Goal: Information Seeking & Learning: Learn about a topic

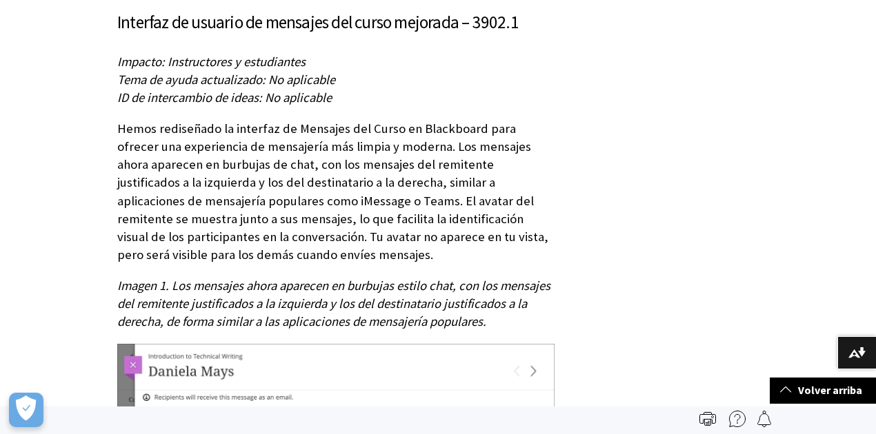
scroll to position [4892, 0]
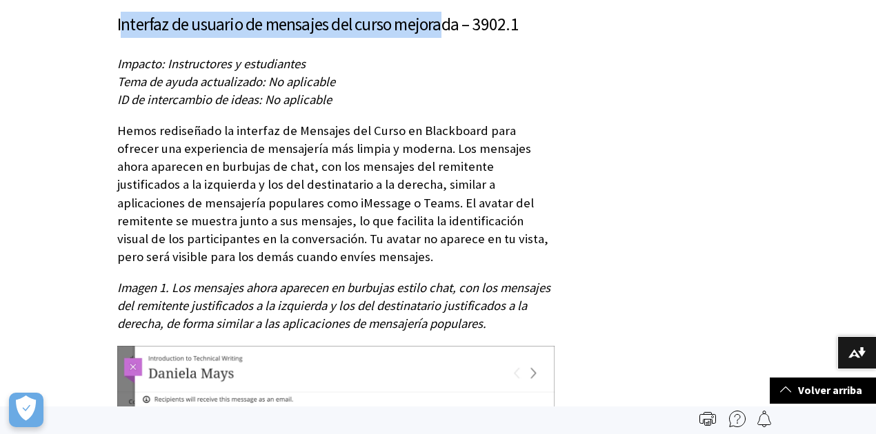
drag, startPoint x: 118, startPoint y: 45, endPoint x: 442, endPoint y: 57, distance: 324.4
click at [442, 38] on h3 "Interfaz de usuario de mensajes del curso mejorada – 3902.1" at bounding box center [335, 25] width 437 height 26
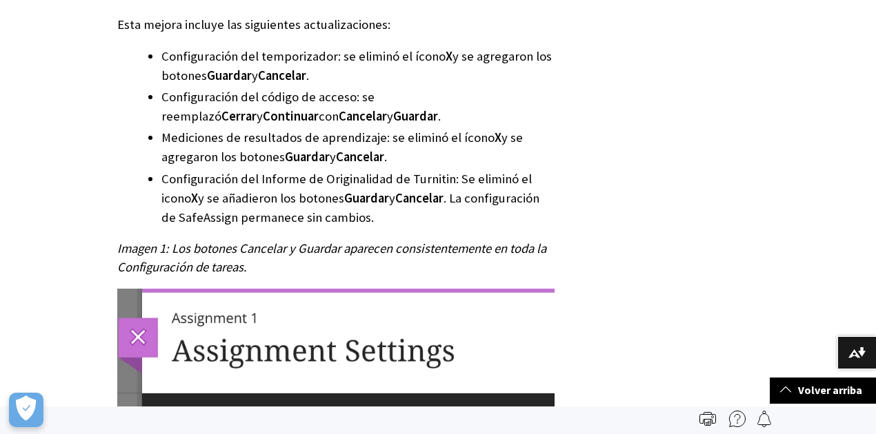
scroll to position [6317, 0]
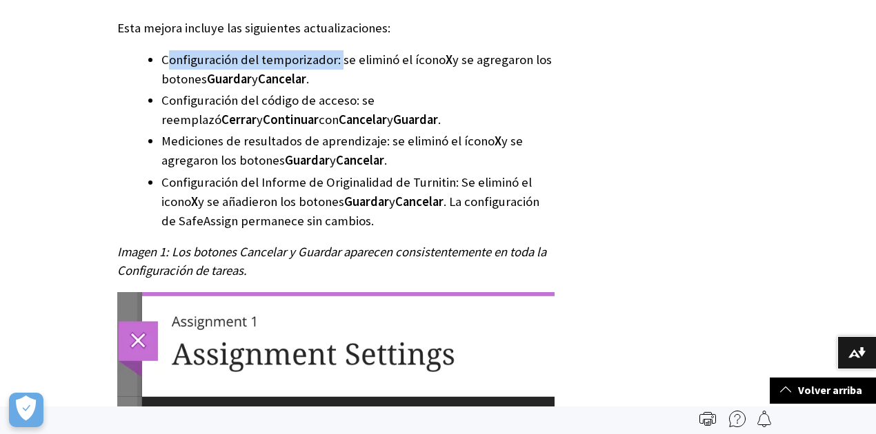
drag, startPoint x: 162, startPoint y: 69, endPoint x: 337, endPoint y: 65, distance: 174.5
click at [337, 65] on font "Configuración del temporizador: se eliminó el ícono" at bounding box center [303, 60] width 284 height 16
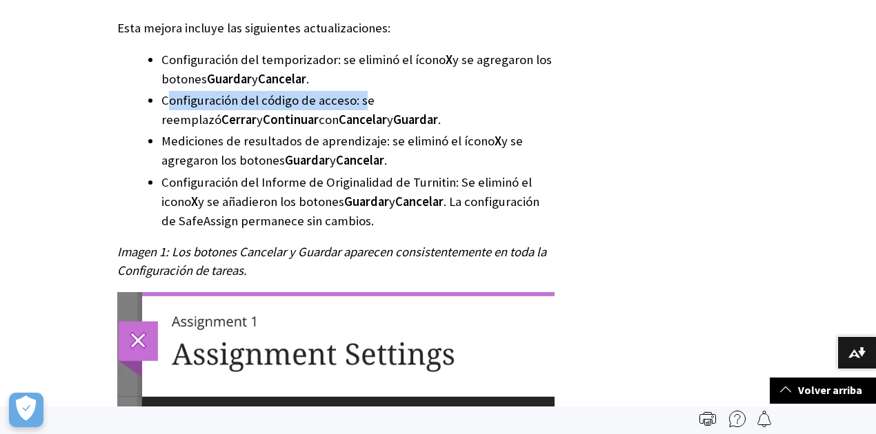
drag, startPoint x: 167, startPoint y: 112, endPoint x: 356, endPoint y: 112, distance: 189.0
click at [356, 112] on font "Configuración del código de acceso: se reemplazó" at bounding box center [267, 109] width 213 height 35
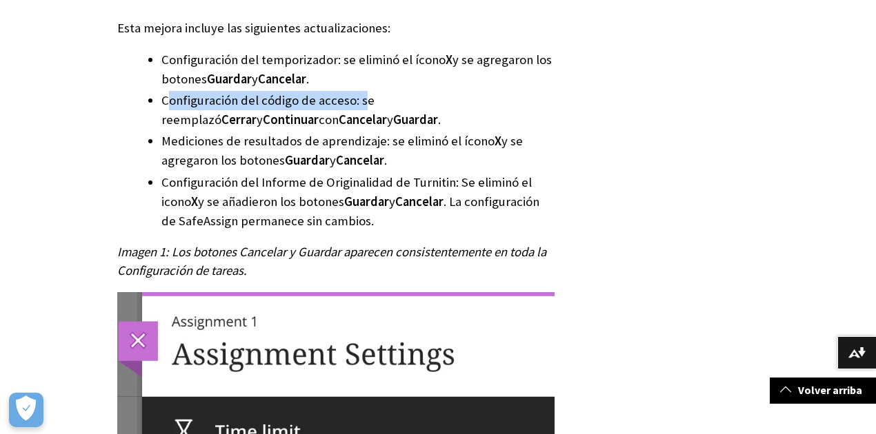
scroll to position [6363, 0]
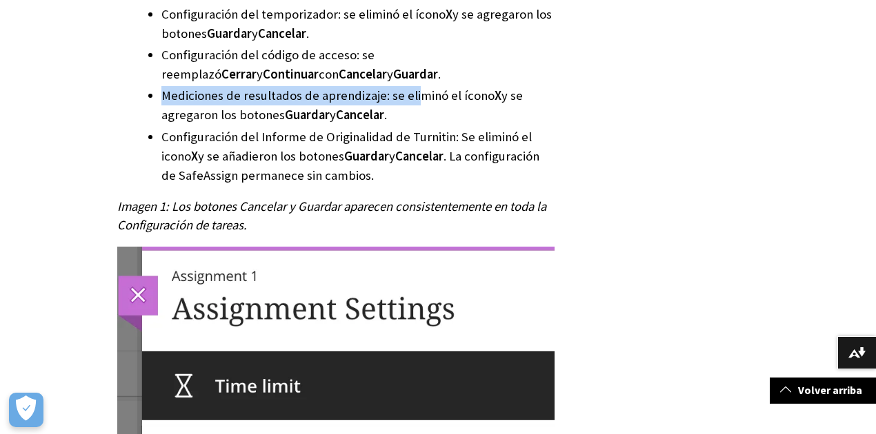
drag, startPoint x: 148, startPoint y: 103, endPoint x: 410, endPoint y: 103, distance: 262.1
click at [410, 103] on li "Mediciones de resultados de aprendizaje: se eliminó el ícono X y se agregaron l…" at bounding box center [357, 105] width 393 height 39
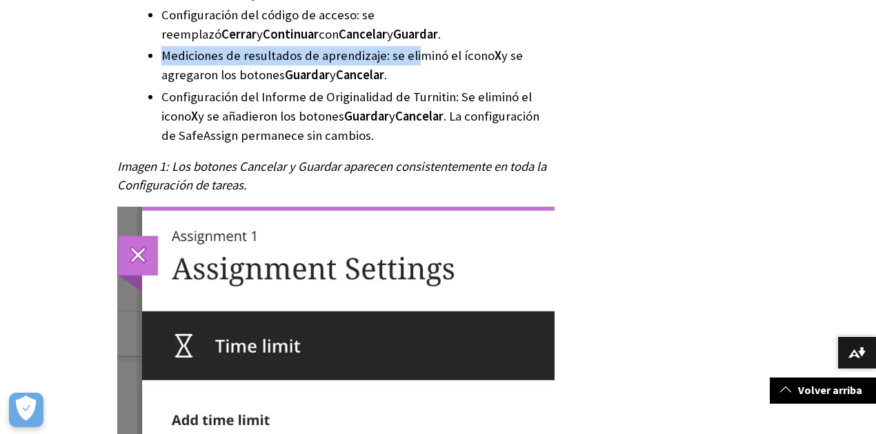
scroll to position [6455, 0]
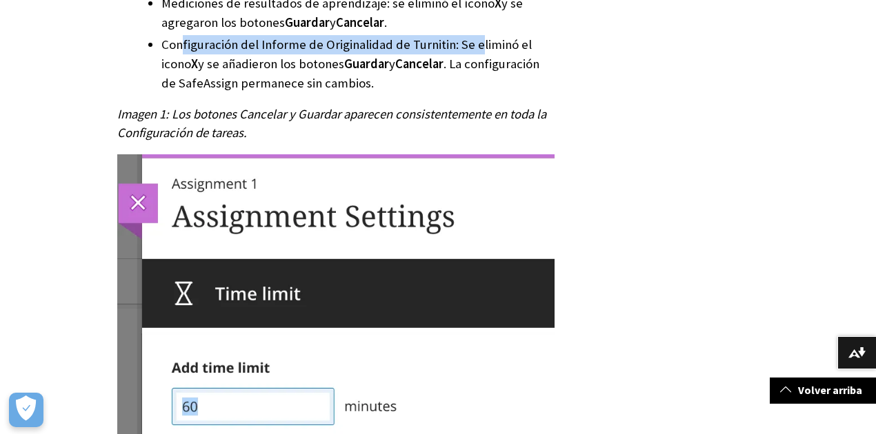
drag, startPoint x: 253, startPoint y: 61, endPoint x: 474, endPoint y: 61, distance: 220.7
click at [474, 61] on font "Configuración del Informe de Originalidad de Turnitin: Se eliminó el icono" at bounding box center [346, 54] width 370 height 35
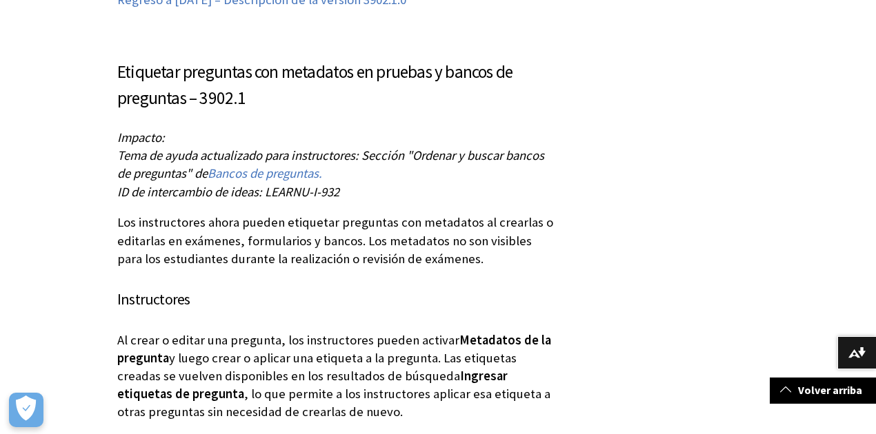
scroll to position [8202, 0]
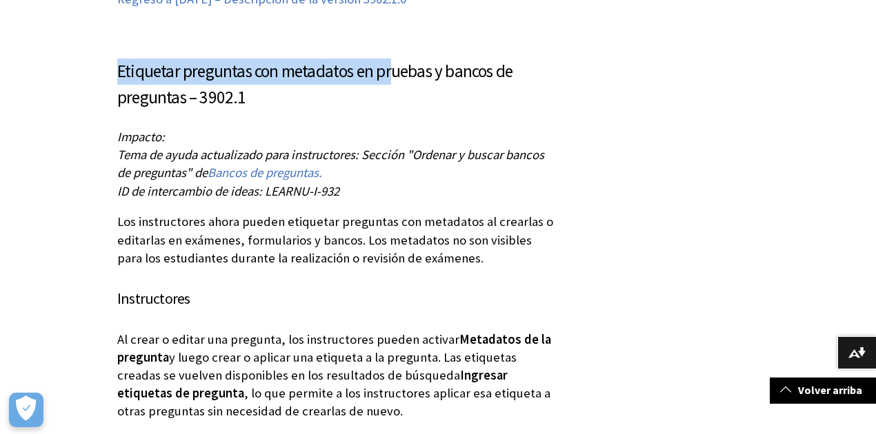
drag, startPoint x: 121, startPoint y: 106, endPoint x: 390, endPoint y: 105, distance: 268.3
click at [390, 105] on font "Etiquetar preguntas con metadatos en pruebas y bancos de preguntas – 3902.1" at bounding box center [314, 84] width 395 height 48
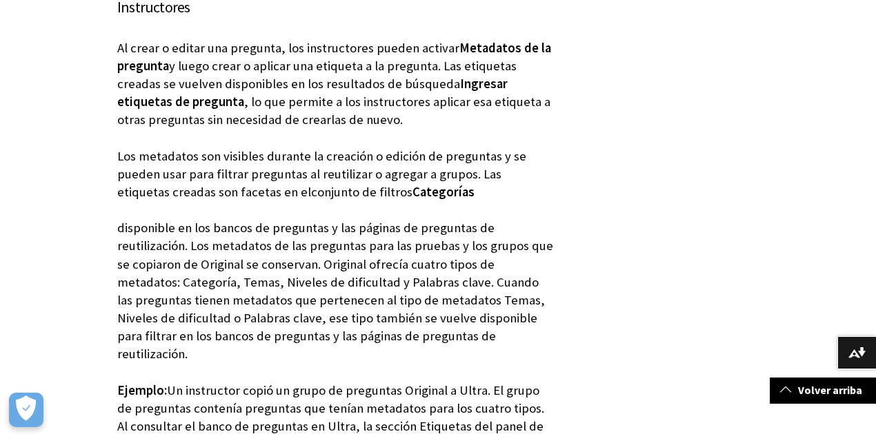
scroll to position [8616, 0]
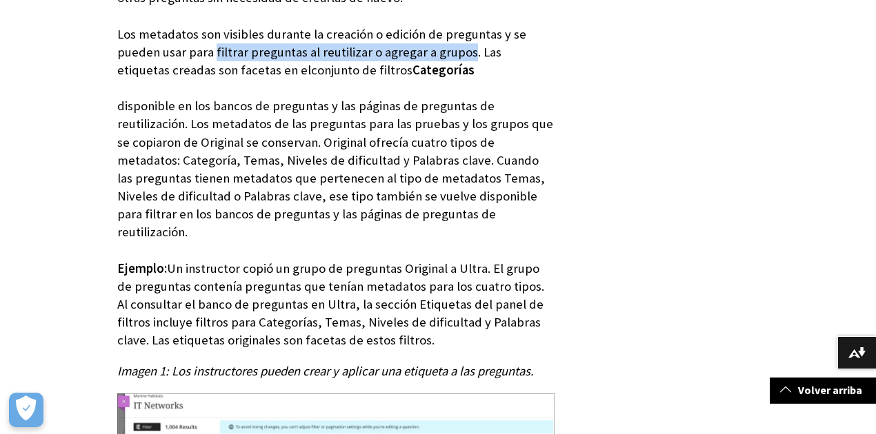
drag, startPoint x: 167, startPoint y: 83, endPoint x: 417, endPoint y: 77, distance: 249.8
click at [417, 77] on font "Los metadatos son visibles durante la creación o edición de preguntas y se pued…" at bounding box center [321, 52] width 409 height 52
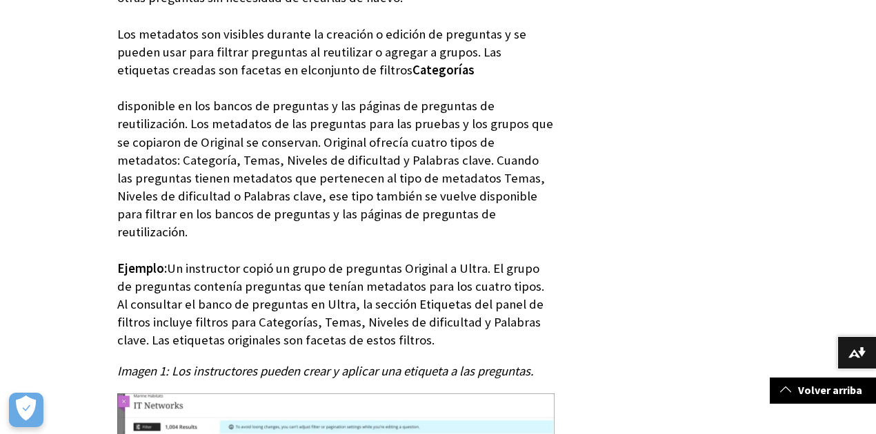
click at [418, 92] on p "Al crear o editar una pregunta, los instructores pueden activar Metadatos de la…" at bounding box center [335, 133] width 437 height 433
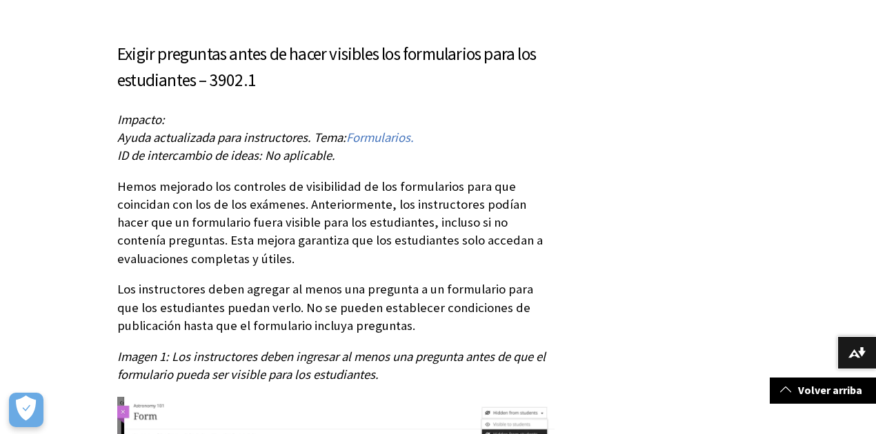
scroll to position [9766, 0]
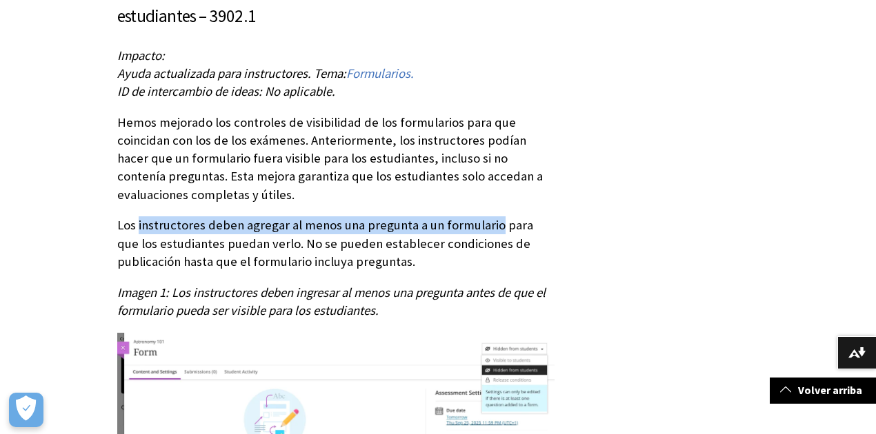
drag, startPoint x: 135, startPoint y: 246, endPoint x: 488, endPoint y: 242, distance: 353.1
click at [488, 242] on font "Los instructores deben agregar al menos una pregunta a un formulario para que l…" at bounding box center [325, 243] width 416 height 52
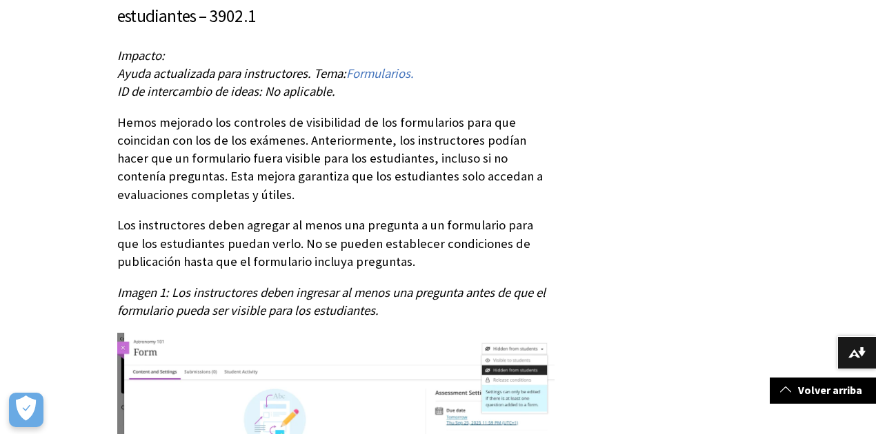
click at [377, 271] on p "Los instructores deben agregar al menos una pregunta a un formulario para que l…" at bounding box center [335, 244] width 437 height 54
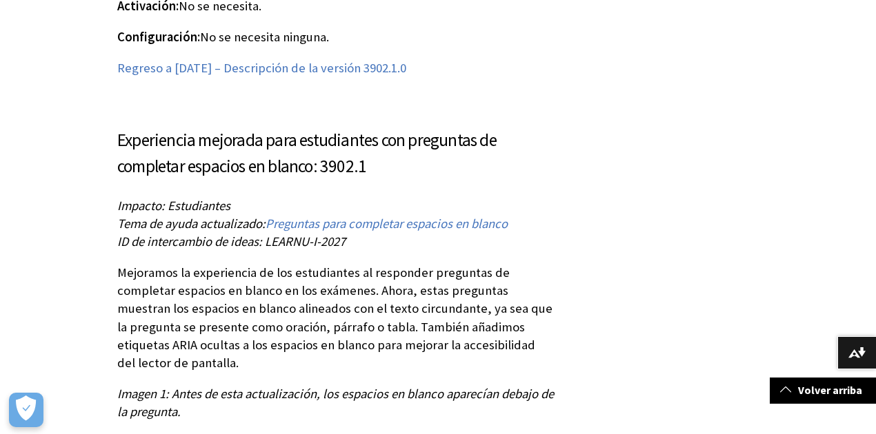
scroll to position [10456, 0]
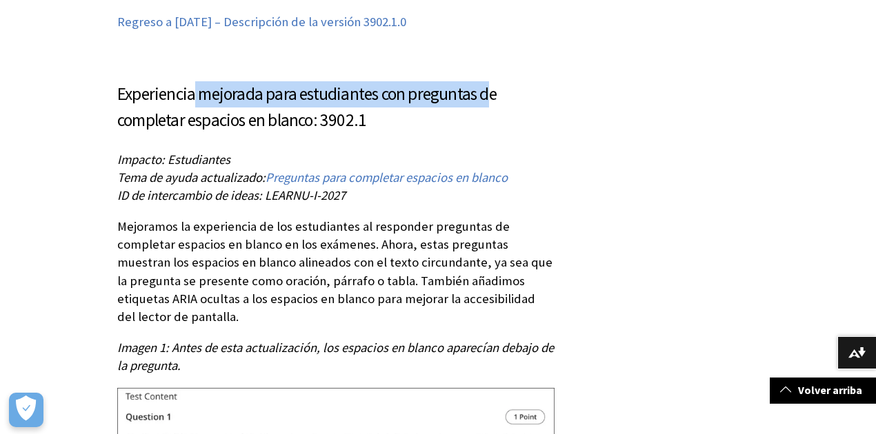
drag, startPoint x: 192, startPoint y: 116, endPoint x: 486, endPoint y: 117, distance: 293.8
click at [486, 117] on font "Experiencia mejorada para estudiantes con preguntas de completar espacios en bl…" at bounding box center [306, 107] width 379 height 48
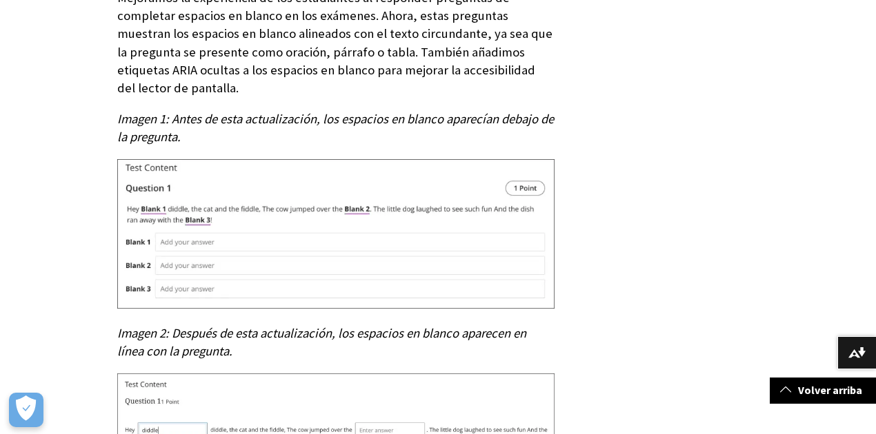
scroll to position [10731, 0]
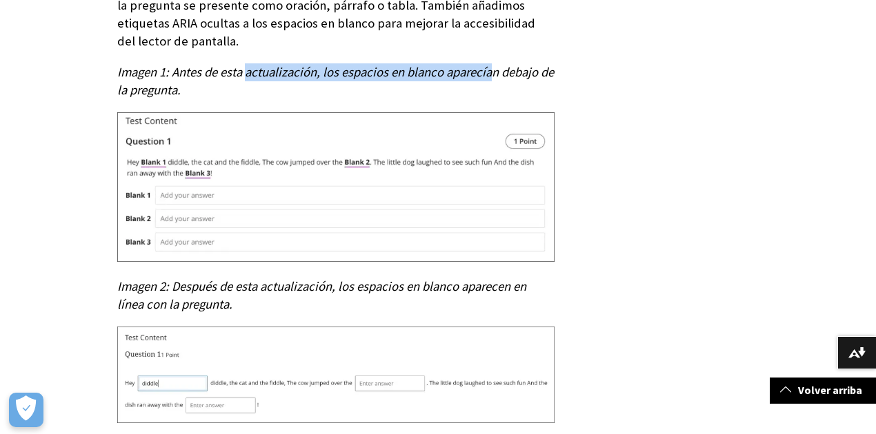
drag, startPoint x: 244, startPoint y: 75, endPoint x: 361, endPoint y: 99, distance: 119.7
click at [483, 72] on font "Imagen 1: Antes de esta actualización, los espacios en blanco aparecían debajo …" at bounding box center [335, 81] width 437 height 34
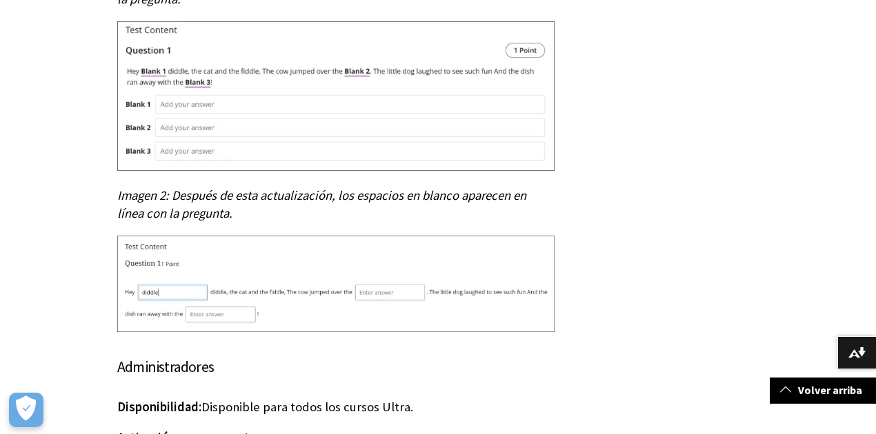
scroll to position [10823, 0]
click at [196, 323] on img at bounding box center [335, 283] width 437 height 97
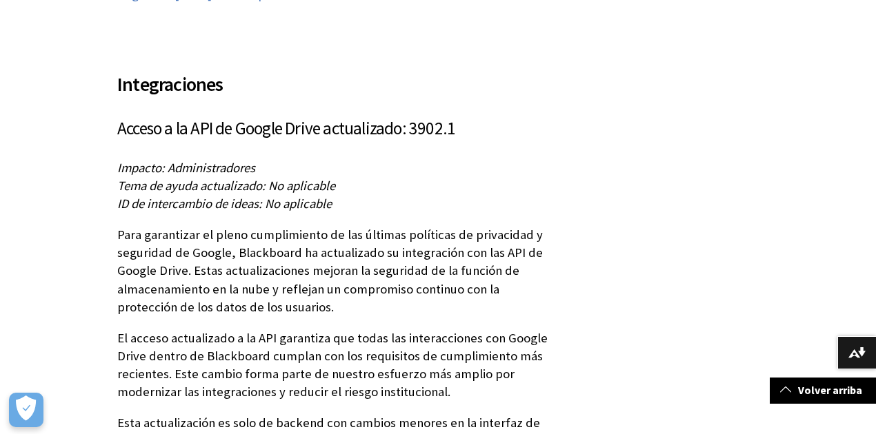
scroll to position [11375, 0]
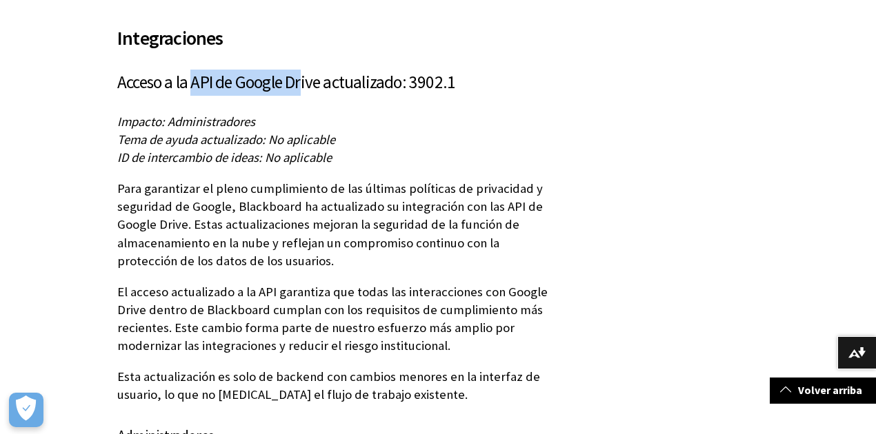
drag, startPoint x: 192, startPoint y: 90, endPoint x: 299, endPoint y: 89, distance: 106.2
click at [299, 89] on font "Acceso a la API de Google Drive actualizado: 3902.1" at bounding box center [286, 82] width 338 height 22
click at [315, 93] on font "Acceso a la API de Google Drive actualizado: 3902.1" at bounding box center [286, 82] width 338 height 22
drag, startPoint x: 237, startPoint y: 90, endPoint x: 317, endPoint y: 87, distance: 79.4
click at [317, 87] on font "Acceso a la API de Google Drive actualizado: 3902.1" at bounding box center [286, 82] width 338 height 22
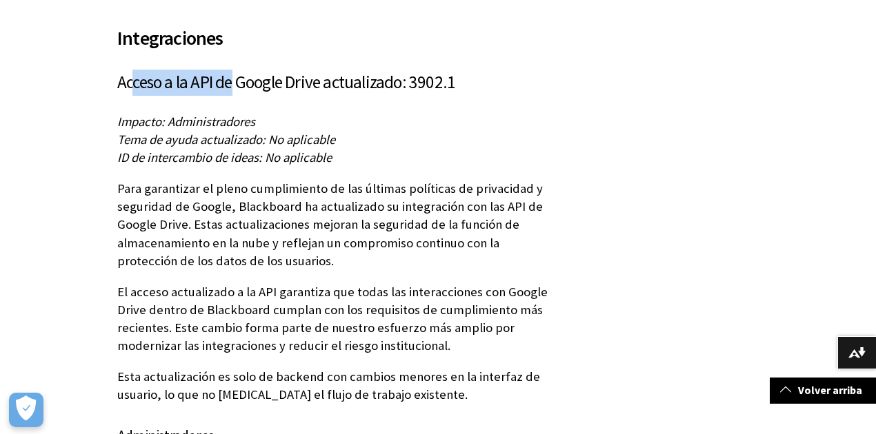
drag, startPoint x: 130, startPoint y: 88, endPoint x: 230, endPoint y: 91, distance: 100.0
click at [230, 91] on font "Acceso a la API de Google Drive actualizado: 3902.1" at bounding box center [286, 82] width 338 height 22
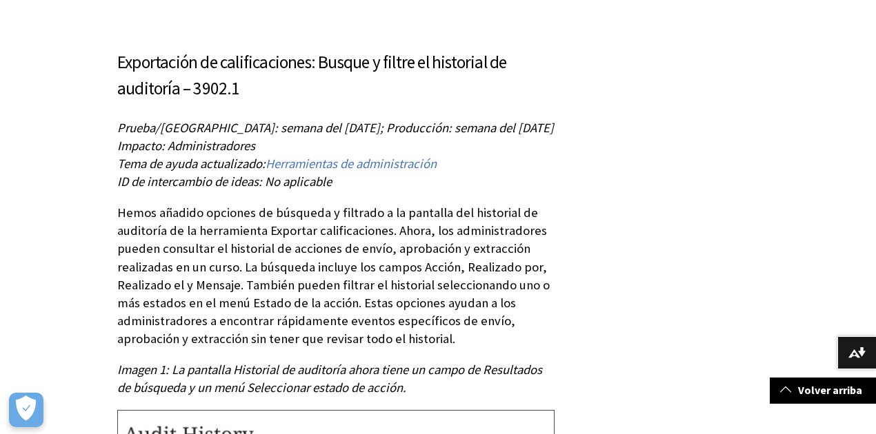
scroll to position [11973, 0]
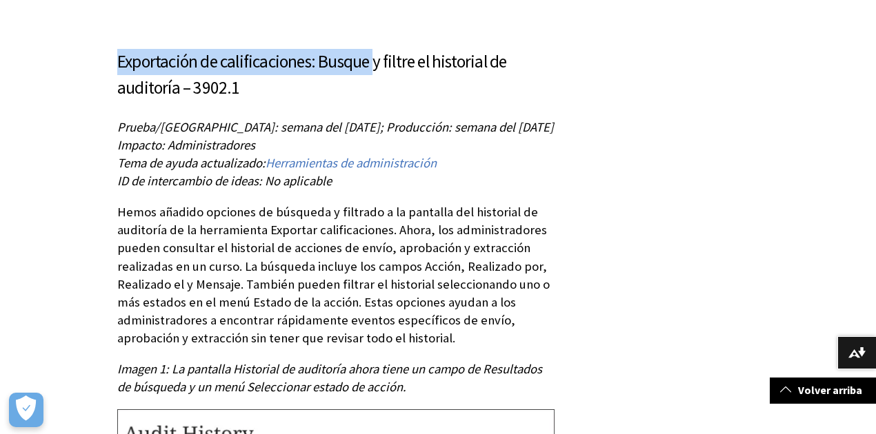
drag, startPoint x: 110, startPoint y: 70, endPoint x: 370, endPoint y: 63, distance: 260.1
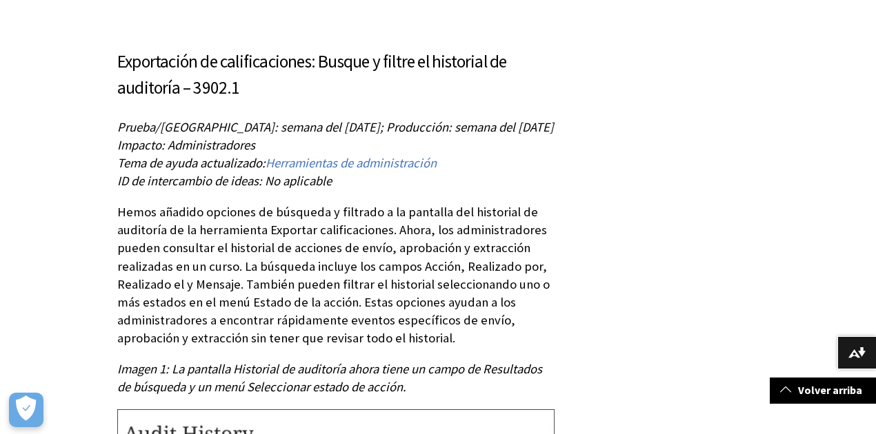
click at [387, 77] on font "Exportación de calificaciones: Busque y filtre el historial de auditoría – 3902…" at bounding box center [311, 74] width 389 height 48
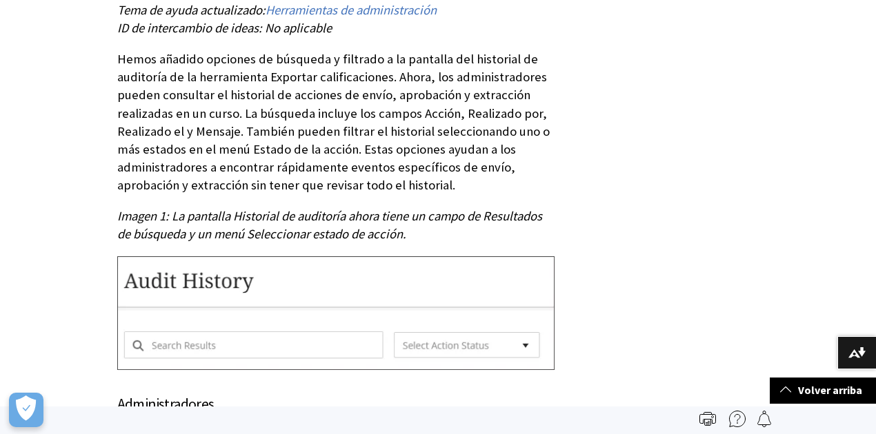
scroll to position [12111, 0]
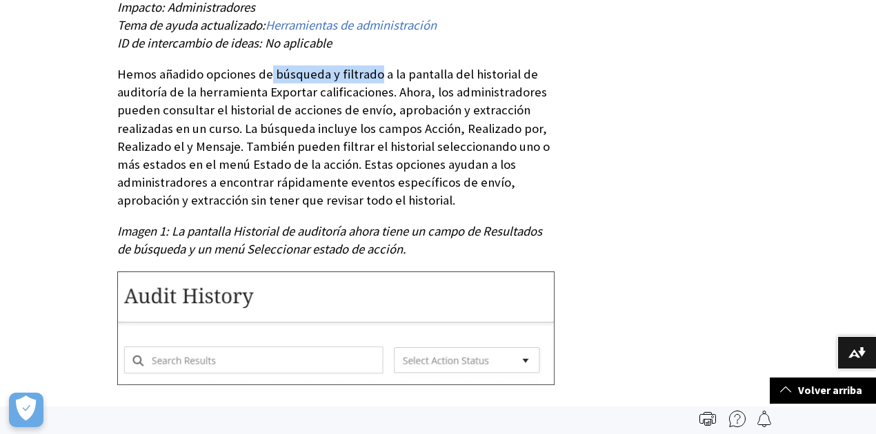
drag, startPoint x: 268, startPoint y: 101, endPoint x: 372, endPoint y: 101, distance: 104.8
click at [372, 101] on font "Hemos añadido opciones de búsqueda y filtrado a la pantalla del historial de au…" at bounding box center [333, 137] width 432 height 142
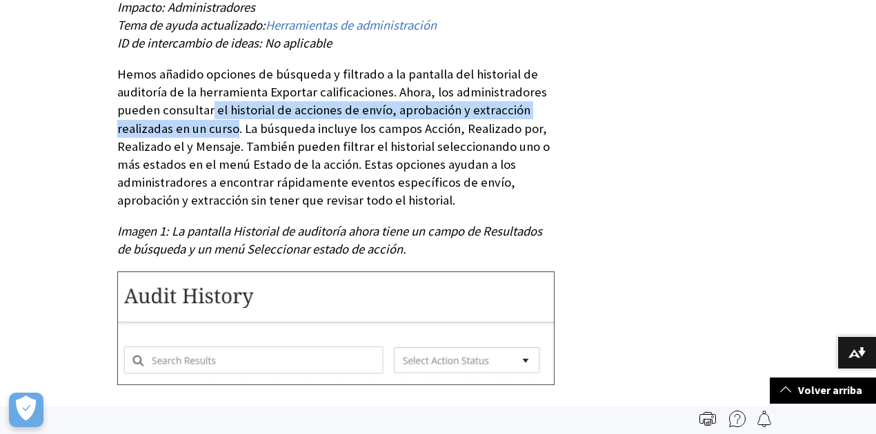
drag, startPoint x: 207, startPoint y: 135, endPoint x: 232, endPoint y: 158, distance: 33.7
click at [232, 158] on font "Hemos añadido opciones de búsqueda y filtrado a la pantalla del historial de au…" at bounding box center [333, 137] width 432 height 142
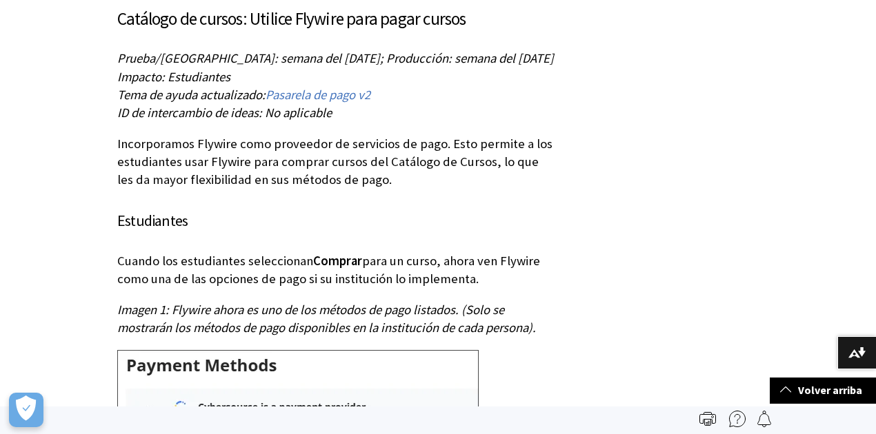
scroll to position [13582, 0]
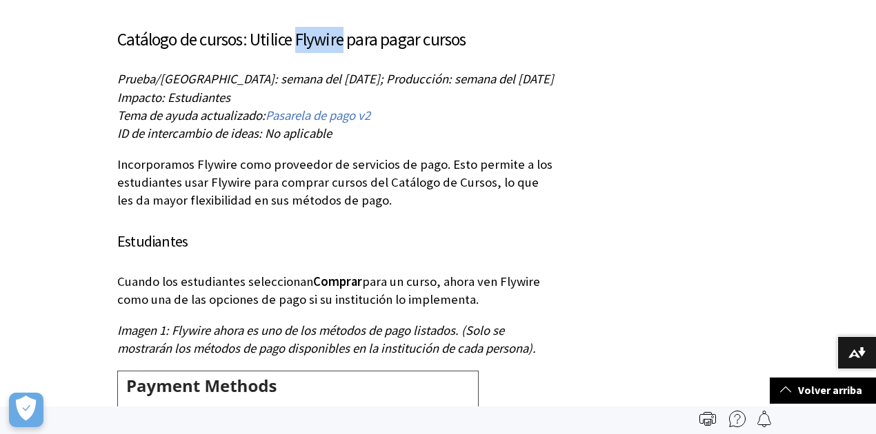
drag, startPoint x: 314, startPoint y: 87, endPoint x: 339, endPoint y: 90, distance: 25.0
click at [339, 50] on font "Catálogo de cursos: Utilice Flywire para pagar cursos" at bounding box center [291, 39] width 349 height 22
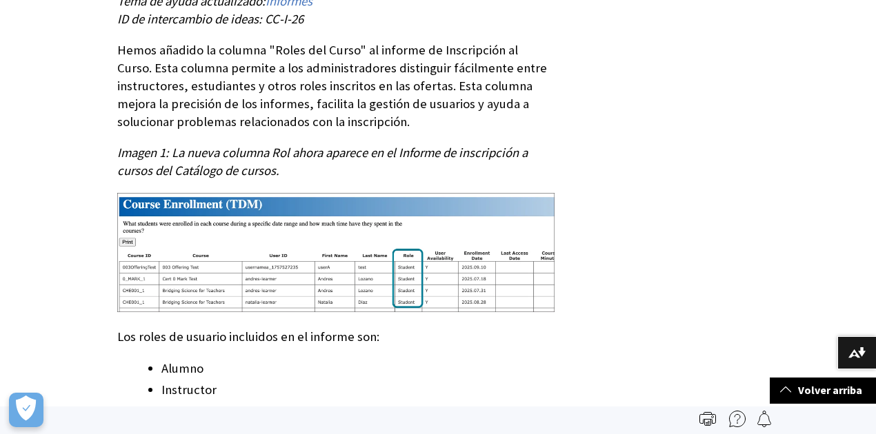
scroll to position [12754, 0]
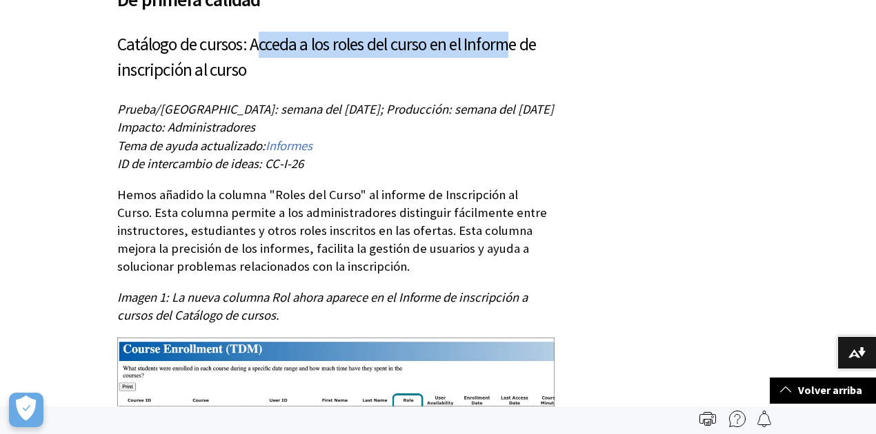
drag, startPoint x: 252, startPoint y: 77, endPoint x: 508, endPoint y: 77, distance: 255.9
click at [508, 77] on font "Catálogo de cursos: Acceda a los roles del curso en el Informe de inscripción a…" at bounding box center [326, 57] width 419 height 48
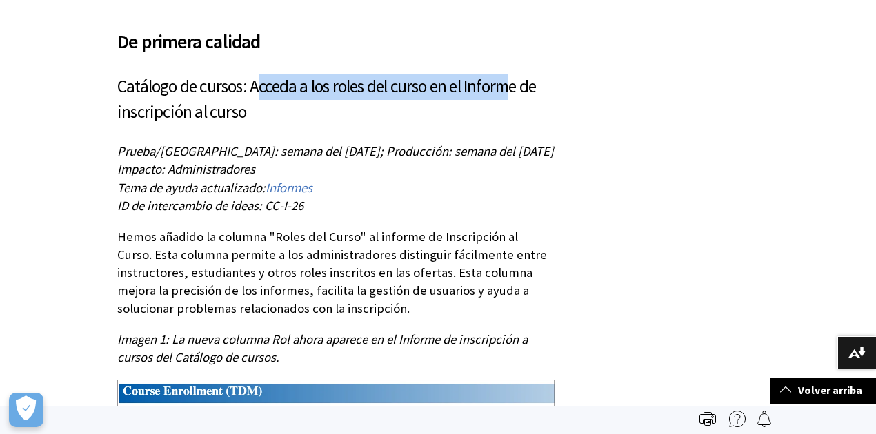
scroll to position [12663, 0]
